Goal: Check status: Check status

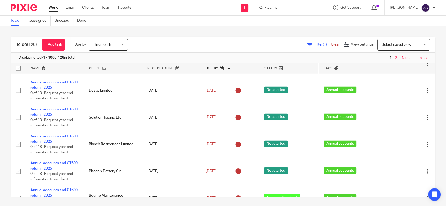
scroll to position [1399, 0]
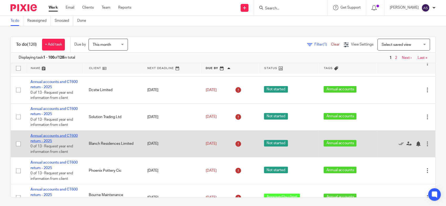
click at [49, 143] on link "Annual accounts and CT600 return - 2025" at bounding box center [53, 138] width 47 height 9
click at [50, 143] on link "Annual accounts and CT600 return - 2025" at bounding box center [53, 138] width 47 height 9
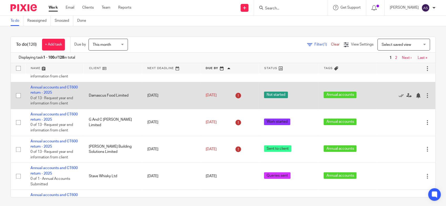
scroll to position [175, 0]
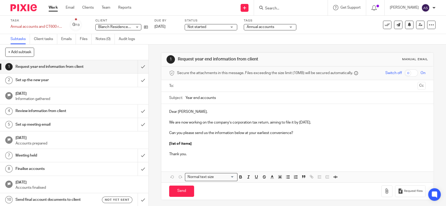
click at [215, 28] on span "Not started" at bounding box center [206, 27] width 39 height 6
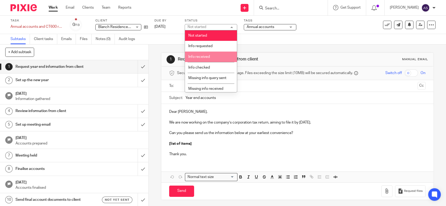
click at [215, 57] on li "Info received" at bounding box center [211, 57] width 52 height 11
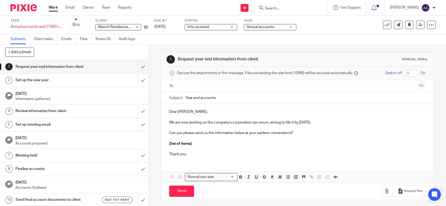
click at [196, 35] on div "Subtasks Client tasks Emails Files Notes (0) Audit logs" at bounding box center [223, 39] width 446 height 10
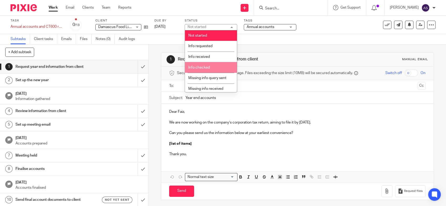
scroll to position [29, 0]
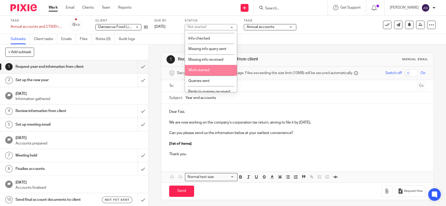
click at [207, 73] on li "Work started" at bounding box center [211, 70] width 52 height 11
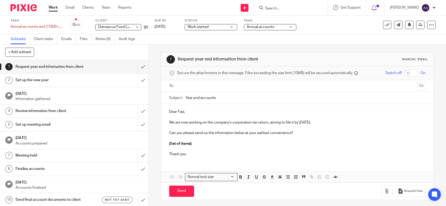
click at [55, 7] on link "Work" at bounding box center [53, 7] width 9 height 5
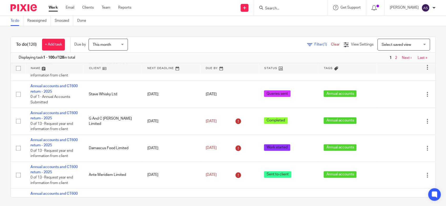
scroll to position [292, 0]
